Goal: Task Accomplishment & Management: Use online tool/utility

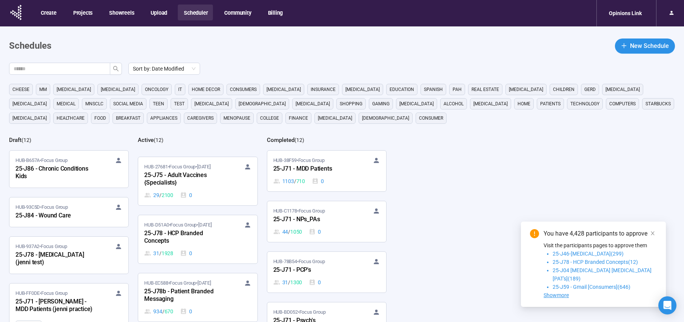
scroll to position [199, 0]
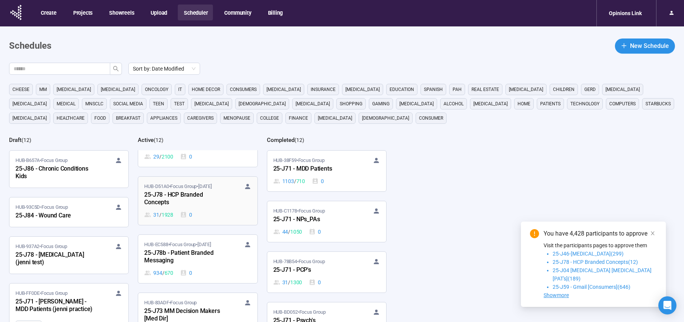
click at [226, 190] on div "HUB-D51A0 • Focus Group • [DATE]" at bounding box center [197, 187] width 107 height 8
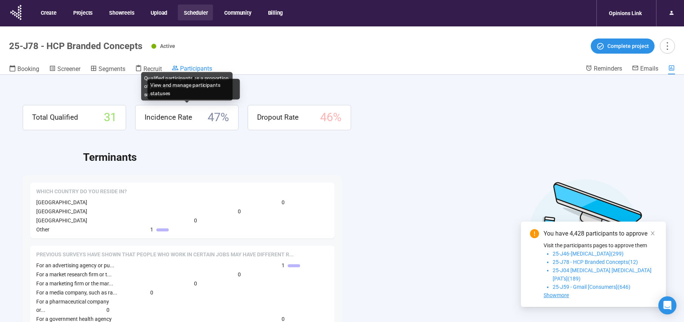
click at [195, 65] on span "Participants" at bounding box center [196, 68] width 32 height 7
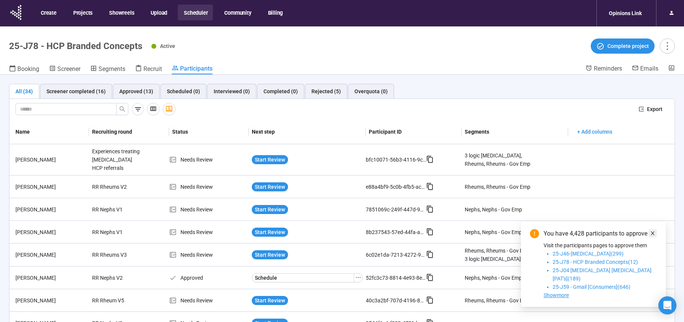
click at [654, 235] on icon "close" at bounding box center [653, 234] width 4 height 4
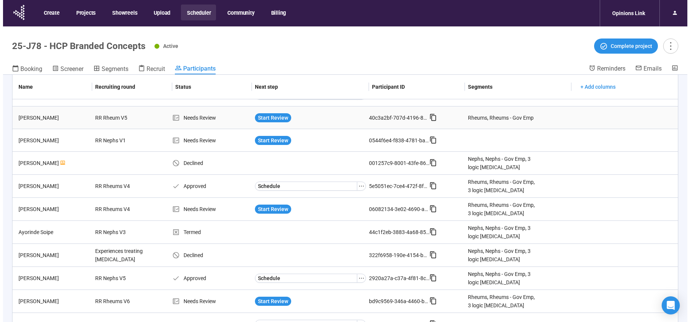
scroll to position [231, 0]
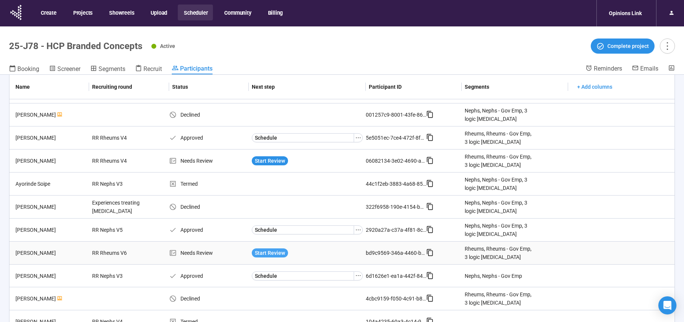
click at [274, 249] on span "Start Review" at bounding box center [270, 253] width 30 height 8
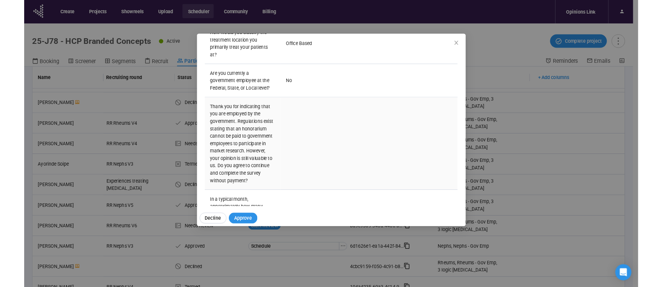
scroll to position [1066, 0]
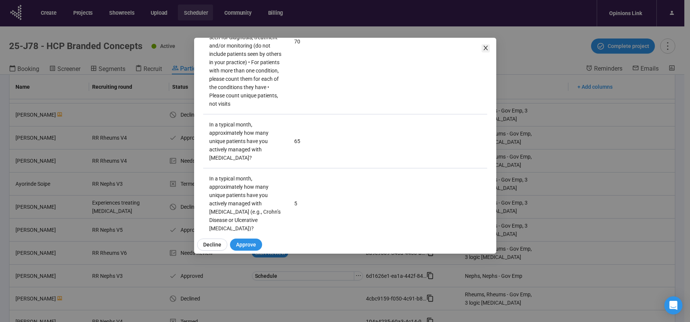
click at [486, 49] on icon "close" at bounding box center [486, 48] width 4 height 5
